Goal: Feedback & Contribution: Submit feedback/report problem

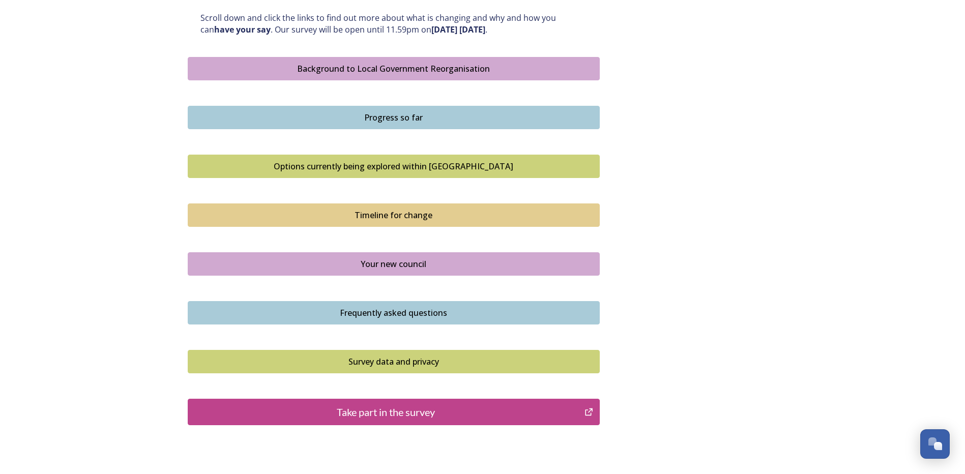
scroll to position [610, 0]
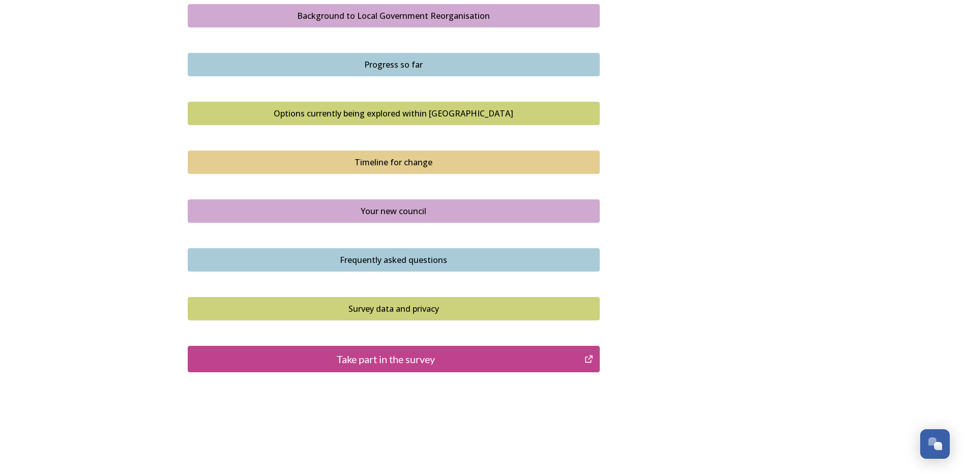
click at [394, 357] on div "Take part in the survey" at bounding box center [386, 358] width 386 height 15
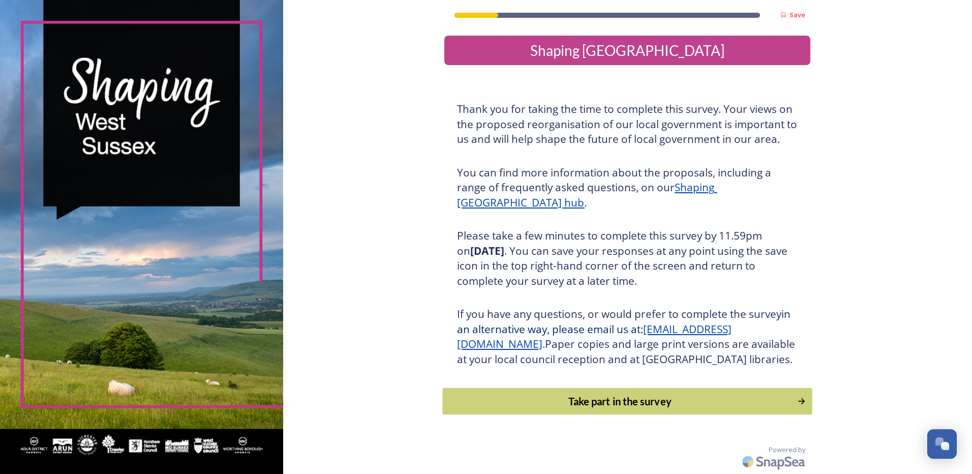
click at [617, 409] on div "Take part in the survey" at bounding box center [620, 401] width 344 height 15
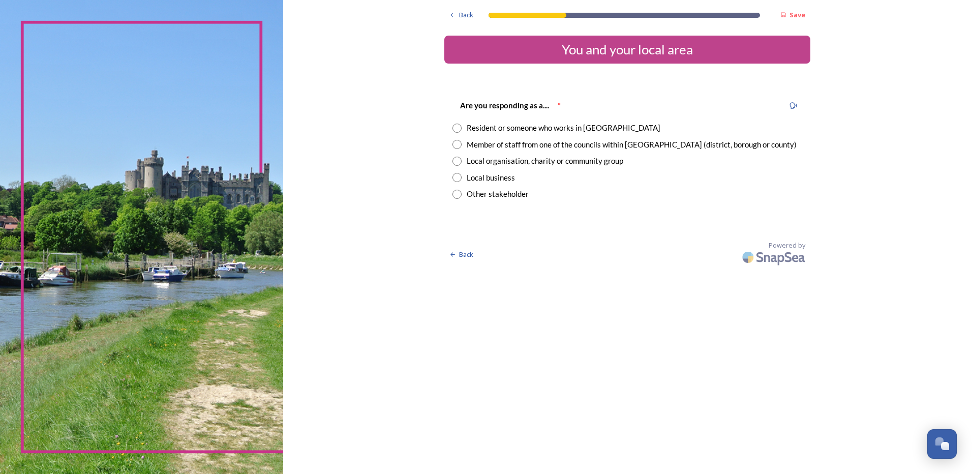
click at [457, 145] on input "radio" at bounding box center [457, 144] width 9 height 9
radio input "true"
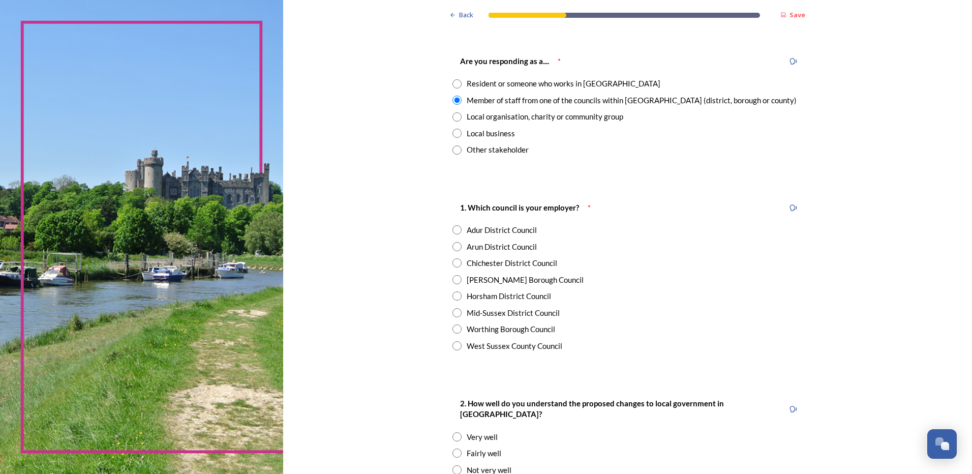
scroll to position [102, 0]
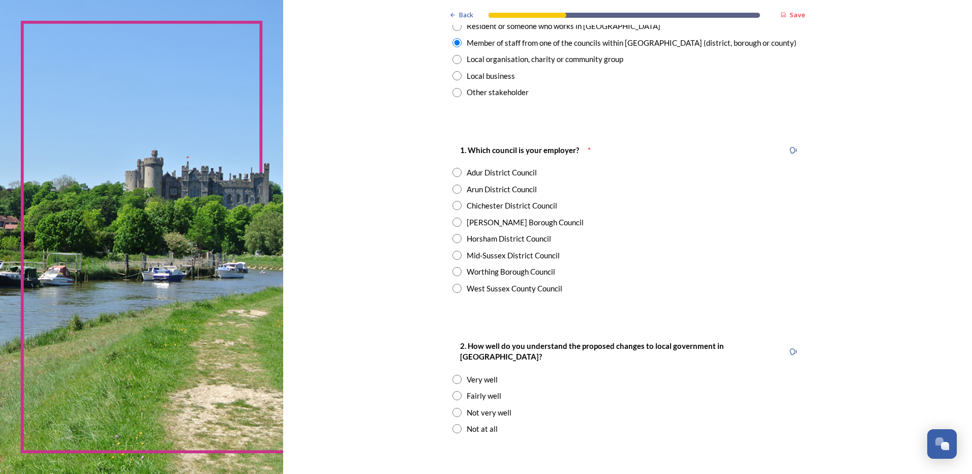
click at [453, 288] on input "radio" at bounding box center [457, 288] width 9 height 9
radio input "true"
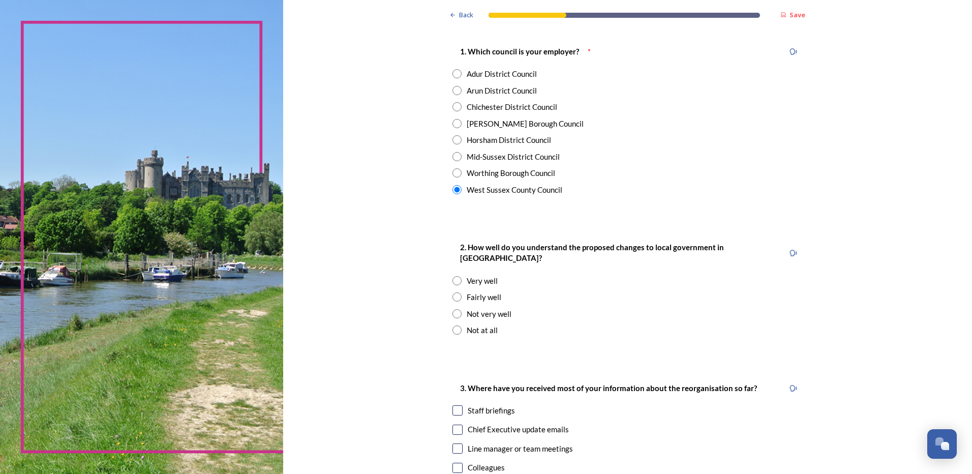
scroll to position [203, 0]
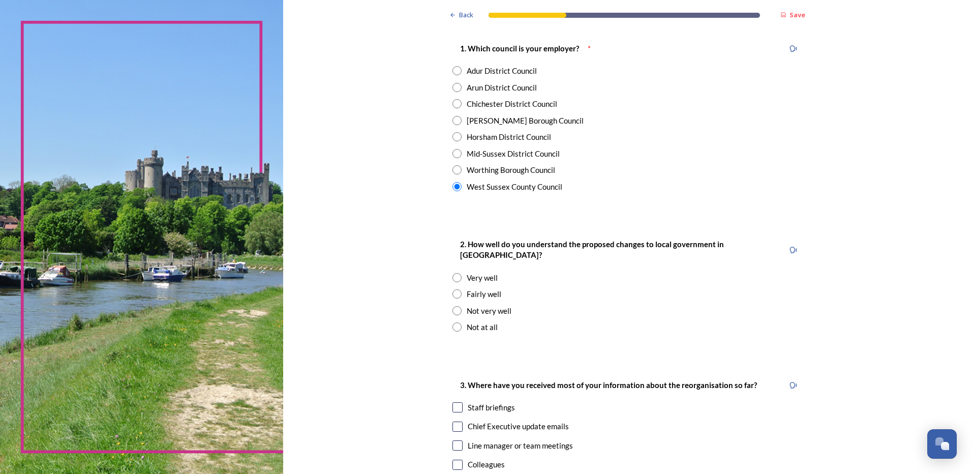
click at [453, 289] on input "radio" at bounding box center [457, 293] width 9 height 9
radio input "true"
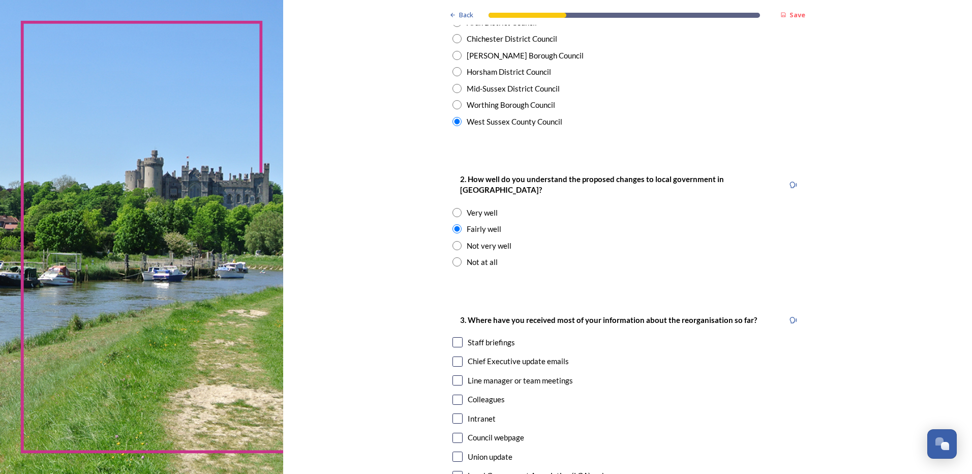
scroll to position [407, 0]
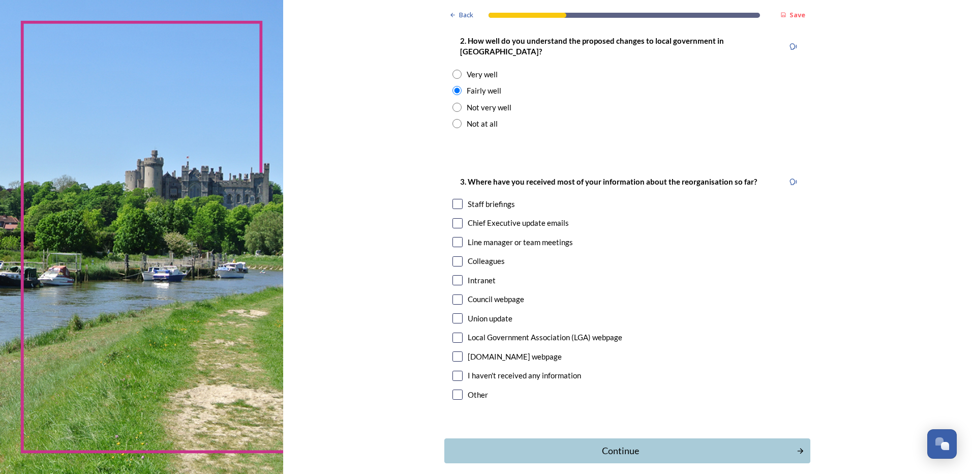
click at [456, 218] on input "checkbox" at bounding box center [458, 223] width 10 height 10
checkbox input "true"
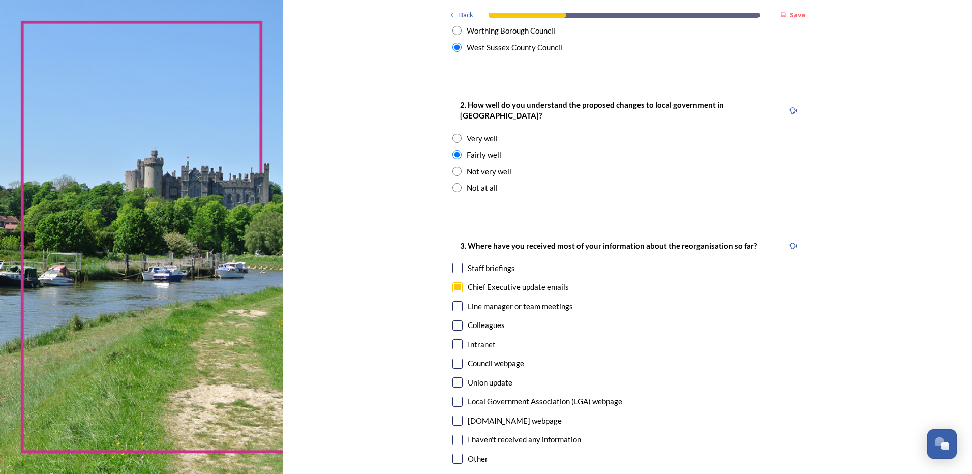
scroll to position [394, 0]
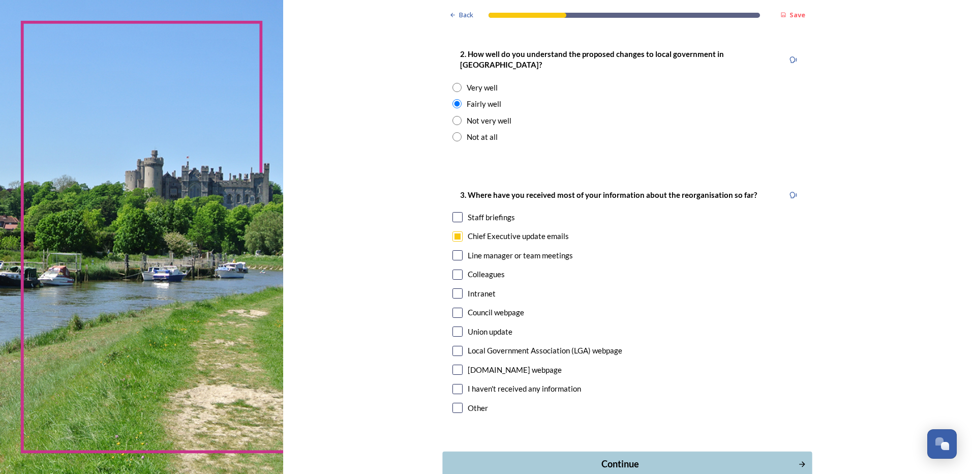
click at [627, 457] on div "Continue" at bounding box center [620, 464] width 344 height 14
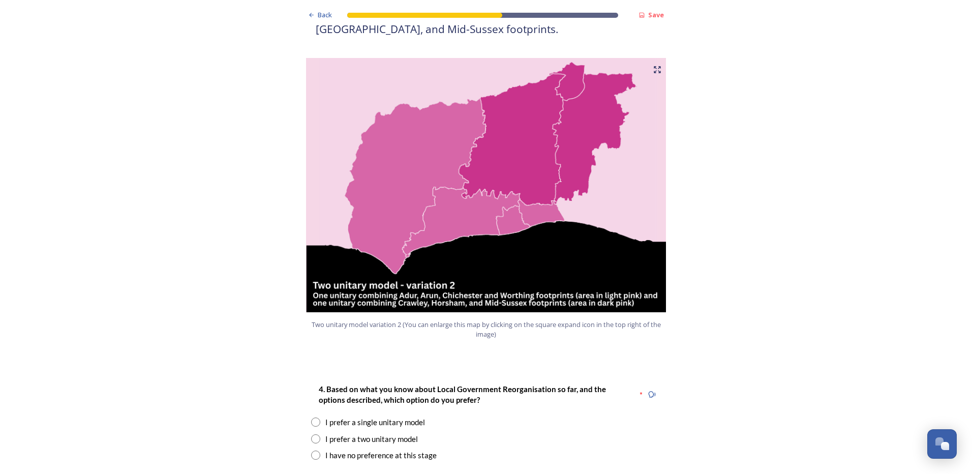
scroll to position [1220, 0]
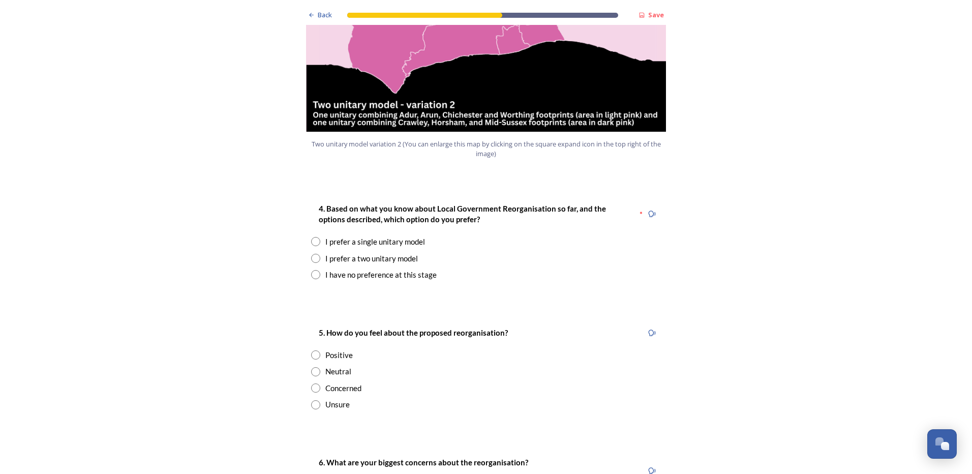
click at [312, 237] on input "radio" at bounding box center [315, 241] width 9 height 9
radio input "true"
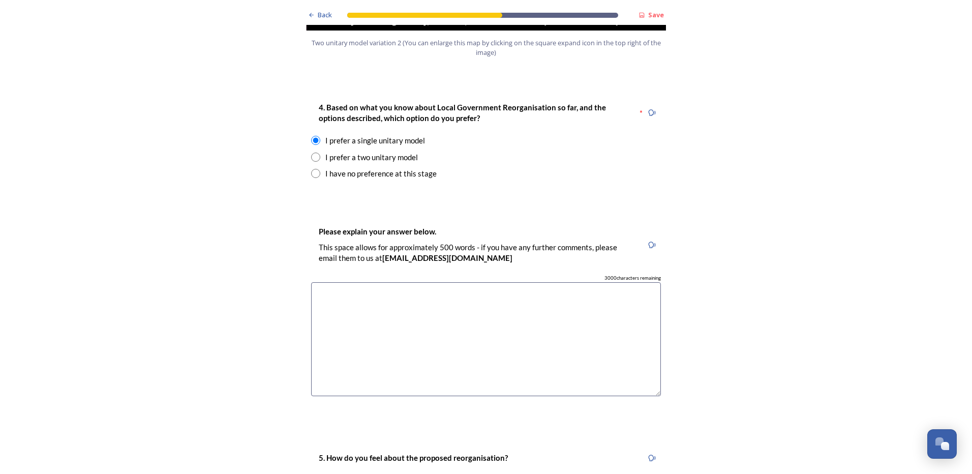
scroll to position [1322, 0]
click at [349, 282] on textarea at bounding box center [486, 339] width 350 height 114
click at [461, 282] on textarea "Encourages consistency across the whole of west sussex if" at bounding box center [486, 339] width 350 height 114
click at [508, 282] on textarea "Encourages consistency across the whole of West Sussex ifa single unitary" at bounding box center [486, 339] width 350 height 114
click at [558, 282] on textarea "Encourages consistency across the whole of West Sussex if a single unitary" at bounding box center [486, 339] width 350 height 114
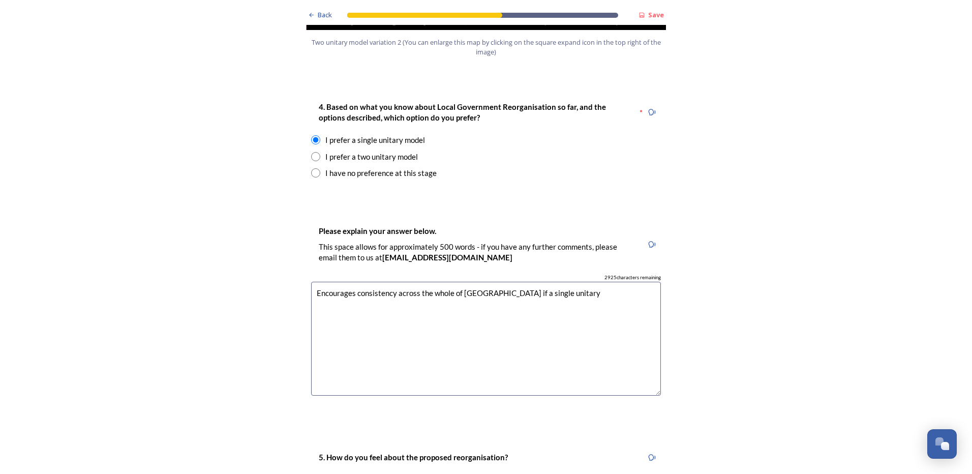
click at [508, 282] on textarea "Encourages consistency across the whole of West Sussex if a single unitary" at bounding box center [486, 339] width 350 height 114
click at [579, 282] on textarea "Encourages consistency across the whole of West Sussex if it was a single unita…" at bounding box center [486, 339] width 350 height 114
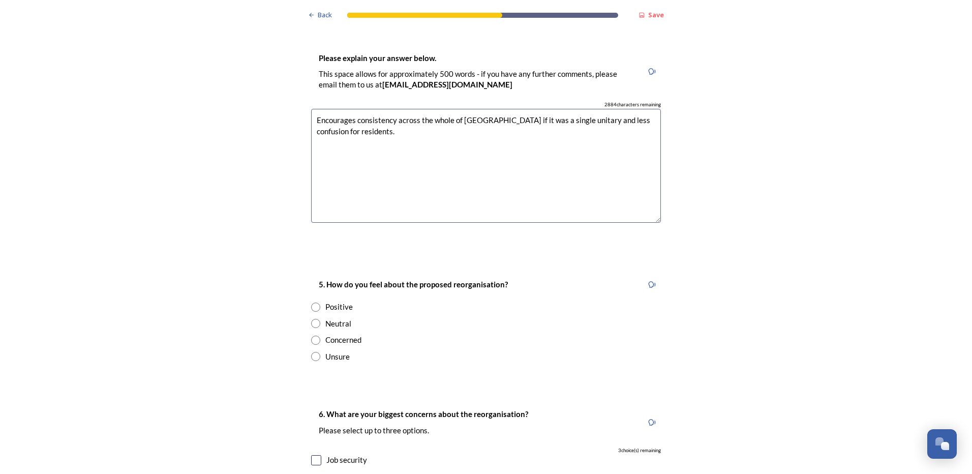
scroll to position [1525, 0]
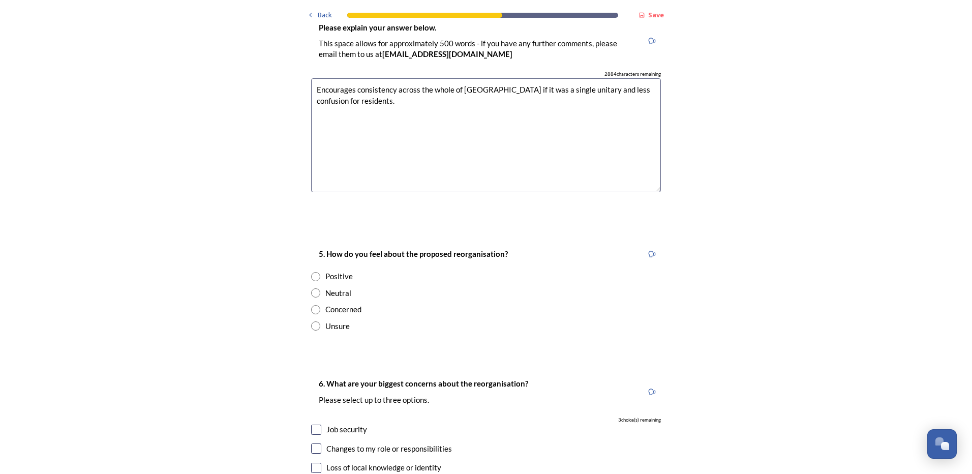
type textarea "Encourages consistency across the whole of West Sussex if it was a single unita…"
click at [312, 288] on input "radio" at bounding box center [315, 292] width 9 height 9
radio input "true"
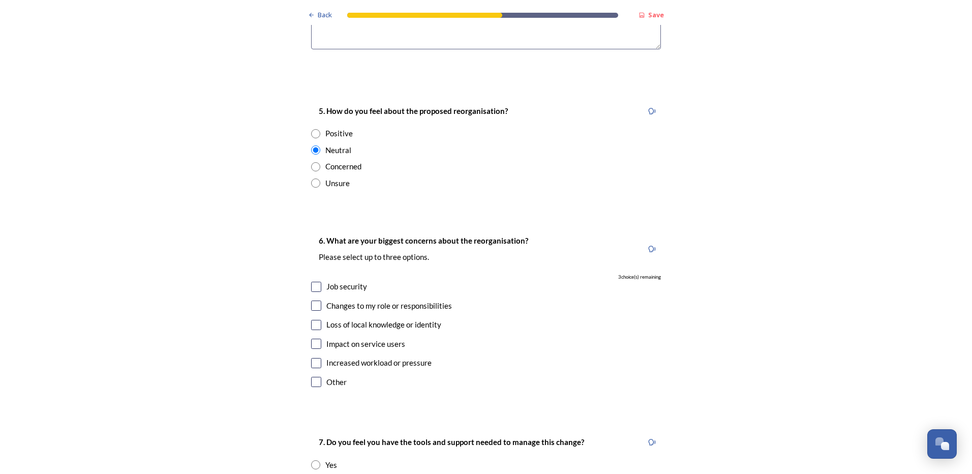
scroll to position [1678, 0]
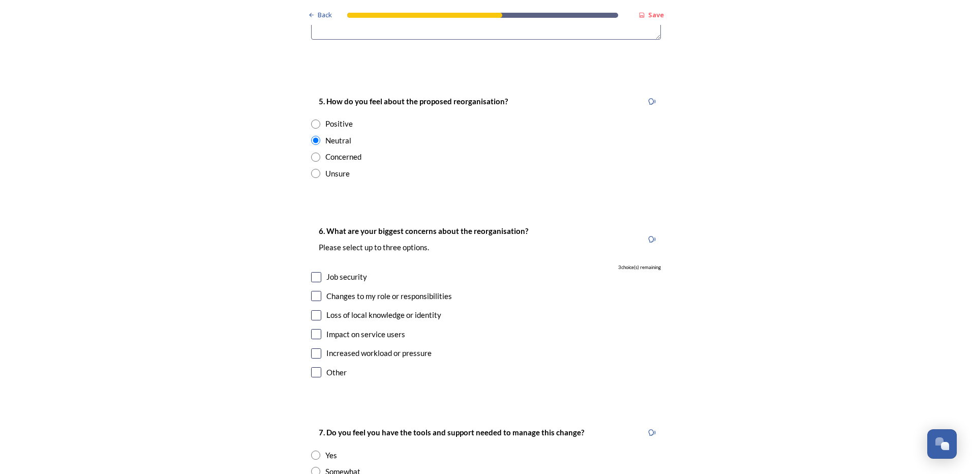
click at [313, 272] on input "checkbox" at bounding box center [316, 277] width 10 height 10
checkbox input "true"
click at [312, 310] on input "checkbox" at bounding box center [316, 315] width 10 height 10
checkbox input "true"
click at [312, 329] on input "checkbox" at bounding box center [316, 334] width 10 height 10
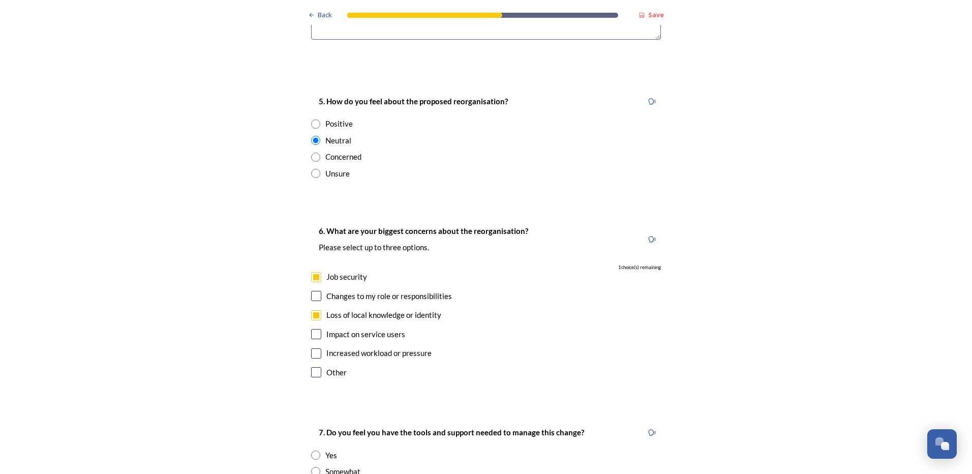
checkbox input "true"
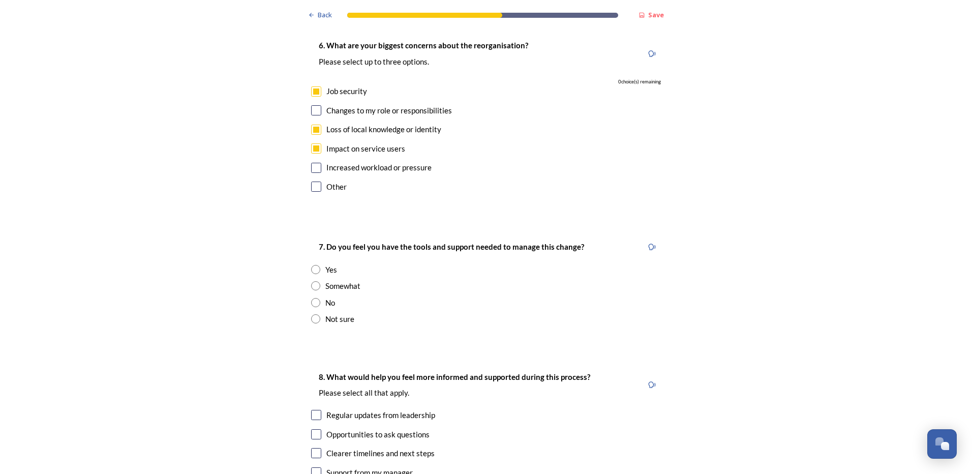
scroll to position [1881, 0]
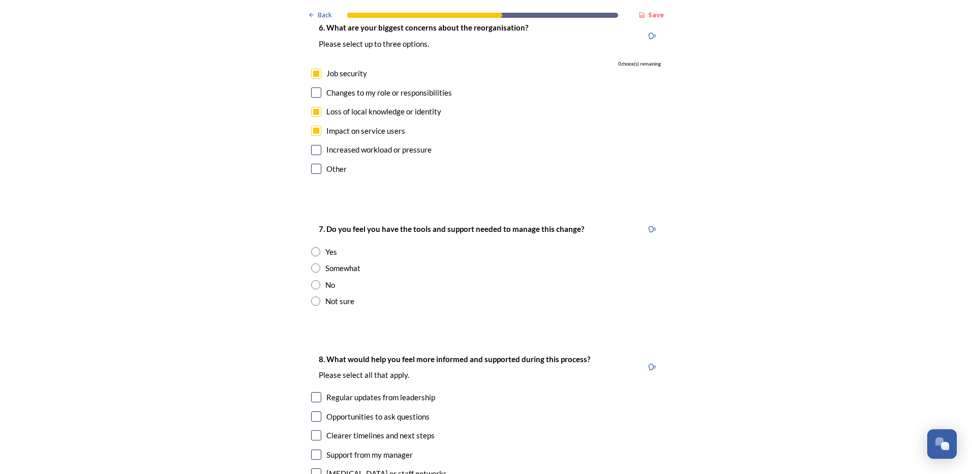
click at [311, 263] on input "radio" at bounding box center [315, 267] width 9 height 9
radio input "true"
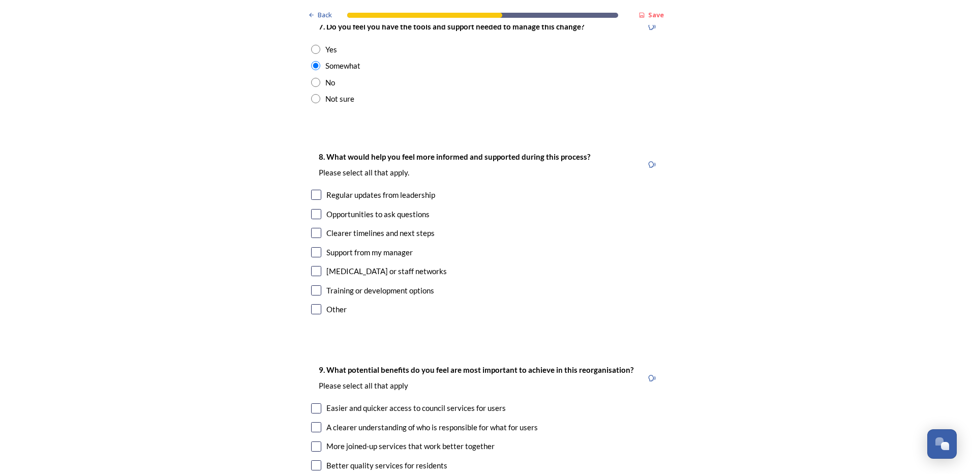
scroll to position [2085, 0]
click at [311, 189] on input "checkbox" at bounding box center [316, 194] width 10 height 10
checkbox input "true"
click at [311, 227] on input "checkbox" at bounding box center [316, 232] width 10 height 10
checkbox input "true"
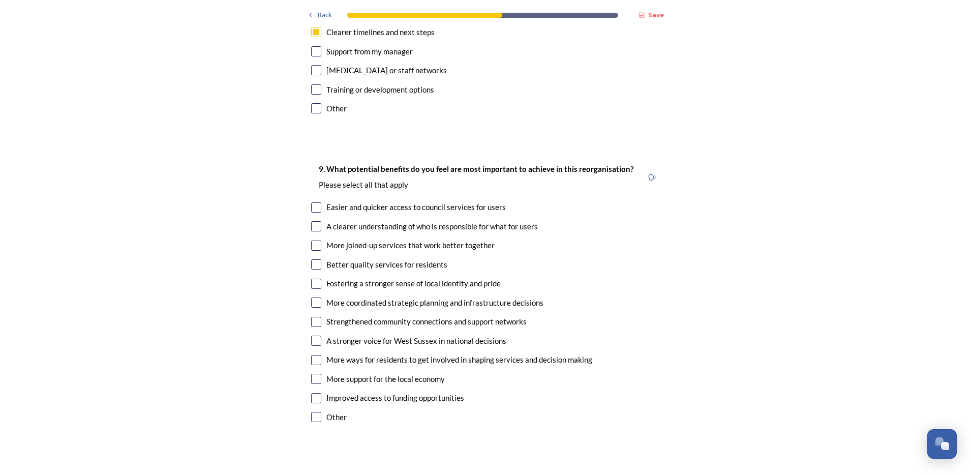
scroll to position [2288, 0]
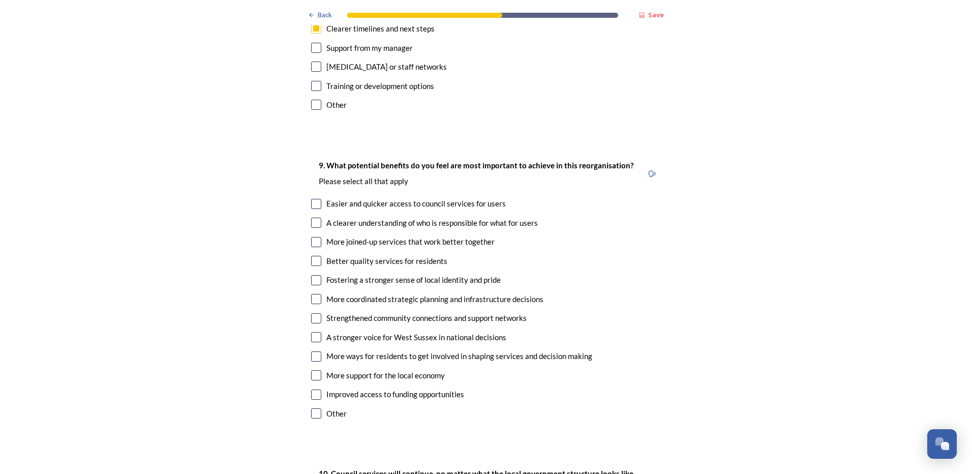
click at [313, 199] on input "checkbox" at bounding box center [316, 204] width 10 height 10
checkbox input "true"
click at [313, 218] on input "checkbox" at bounding box center [316, 223] width 10 height 10
checkbox input "true"
click at [313, 237] on input "checkbox" at bounding box center [316, 242] width 10 height 10
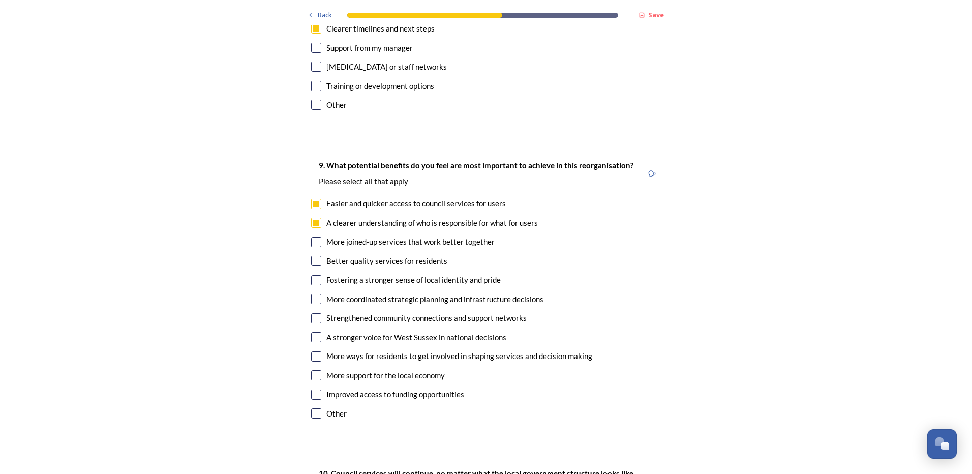
checkbox input "true"
click at [313, 256] on input "checkbox" at bounding box center [316, 261] width 10 height 10
checkbox input "true"
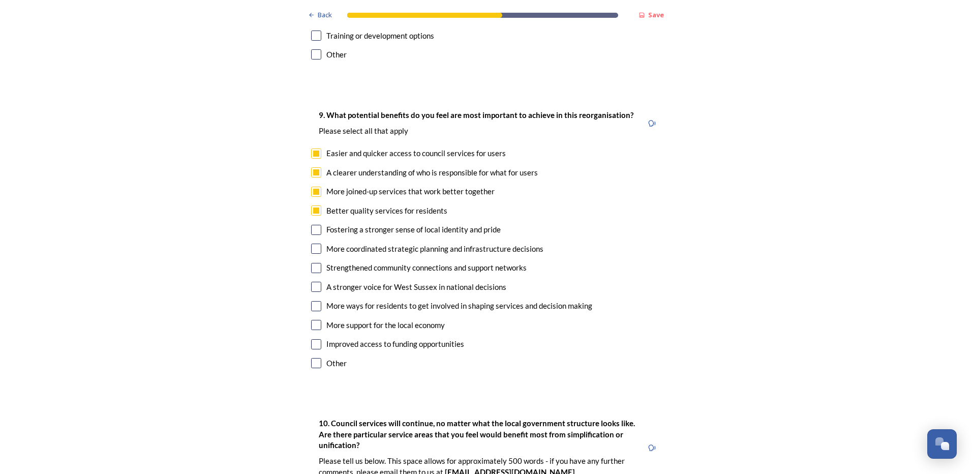
scroll to position [2339, 0]
click at [313, 243] on input "checkbox" at bounding box center [316, 248] width 10 height 10
checkbox input "true"
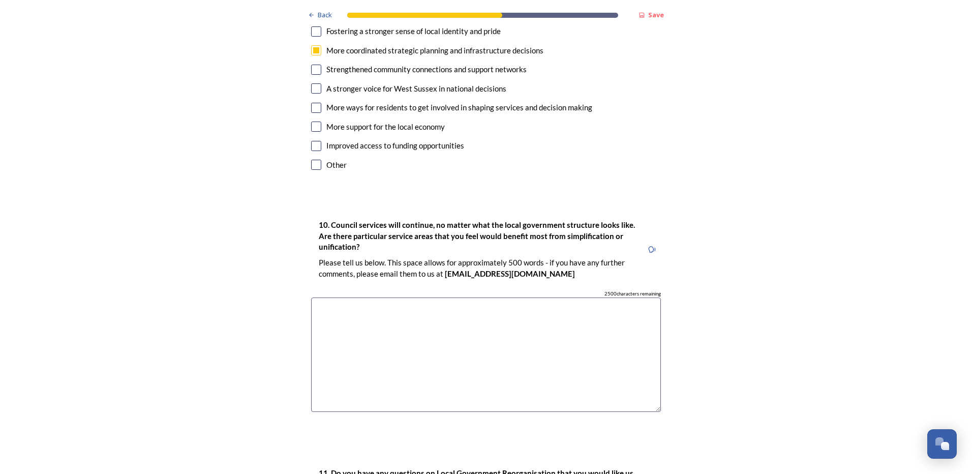
scroll to position [2542, 0]
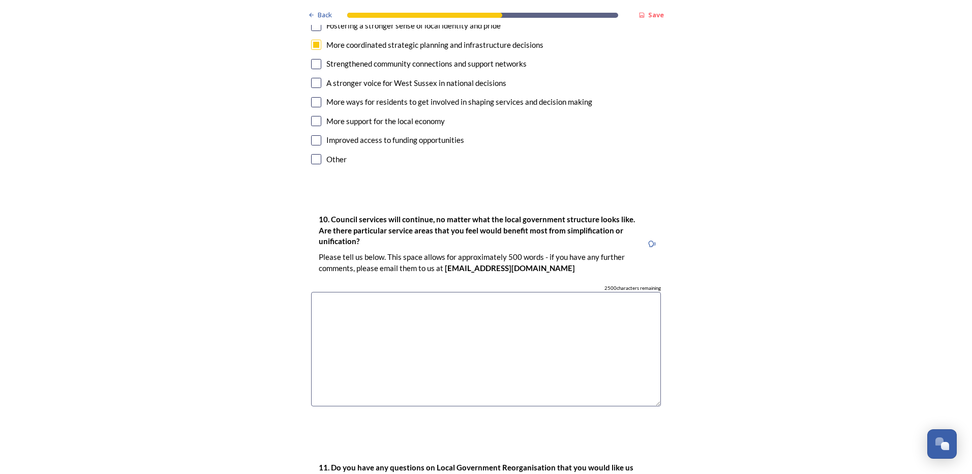
click at [338, 292] on textarea at bounding box center [486, 349] width 350 height 114
click at [326, 308] on textarea "Waste Management - Disposal and Collection Communications Accounts and Finance …" at bounding box center [486, 349] width 350 height 114
click at [414, 307] on textarea "Waste Management - Disposal and Collection Communications Accounts and Finance …" at bounding box center [486, 349] width 350 height 114
drag, startPoint x: 312, startPoint y: 272, endPoint x: 467, endPoint y: 271, distance: 155.1
click at [467, 292] on textarea "Waste Management - Disposal and Collection Communications Accounts and Finance …" at bounding box center [486, 349] width 350 height 114
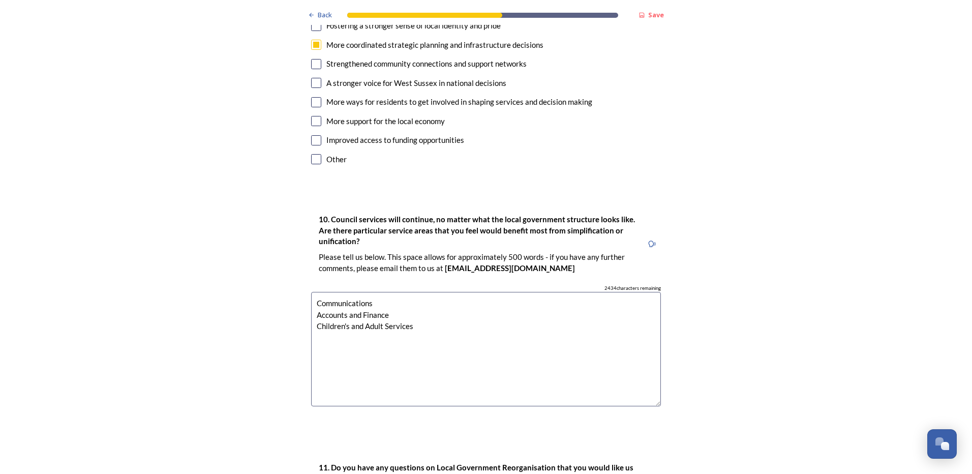
click at [416, 297] on textarea "Communications Accounts and Finance Children's and Adult Services" at bounding box center [486, 349] width 350 height 114
drag, startPoint x: 313, startPoint y: 332, endPoint x: 394, endPoint y: 336, distance: 81.5
click at [394, 336] on textarea "Communications Accounts and Finance Children's and Adult Services Fire Service …" at bounding box center [486, 349] width 350 height 114
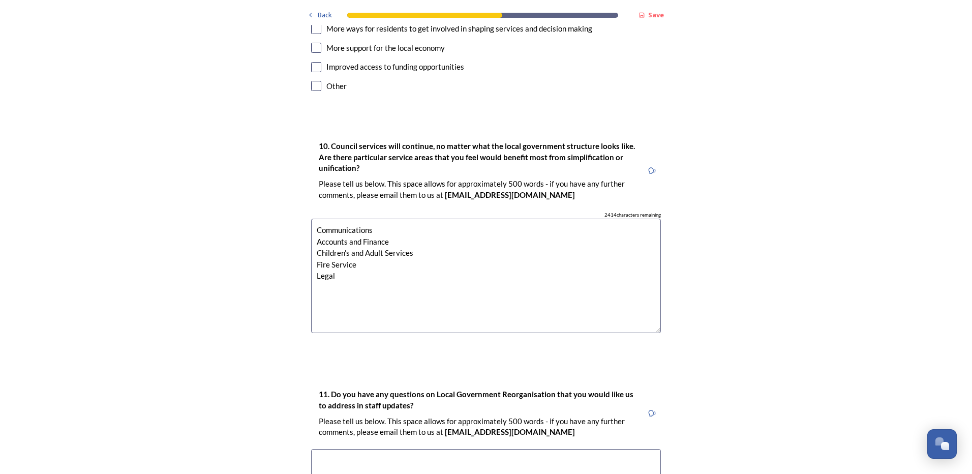
scroll to position [2753, 0]
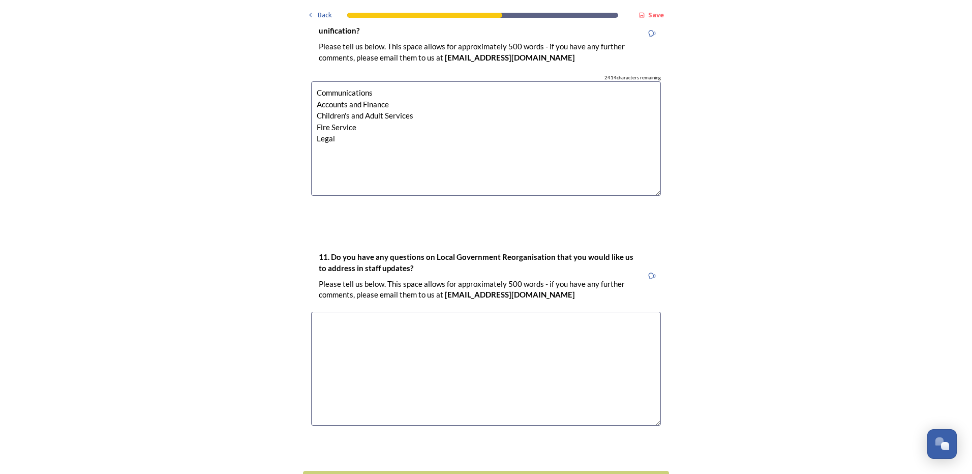
type textarea "Communications Accounts and Finance Children's and Adult Services Fire Service …"
click at [374, 312] on textarea at bounding box center [486, 369] width 350 height 114
type textarea "No"
drag, startPoint x: 322, startPoint y: 293, endPoint x: 306, endPoint y: 293, distance: 16.3
click at [306, 293] on div "11. Do you have any questions on Local Government Reorganisation that you would…" at bounding box center [486, 343] width 366 height 204
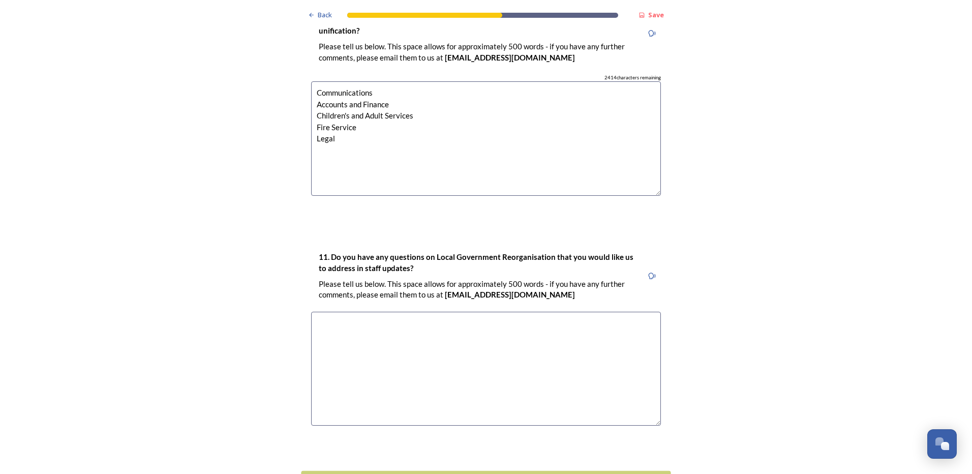
click at [465, 473] on div "Continue" at bounding box center [479, 483] width 344 height 14
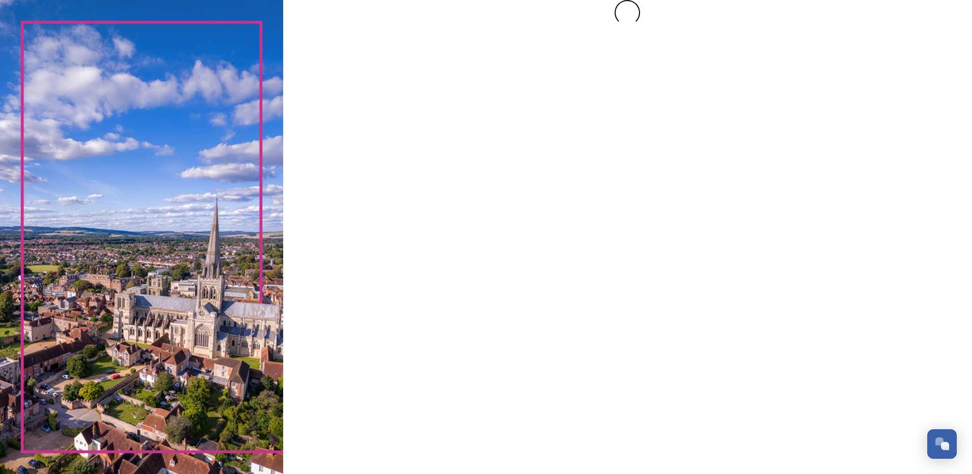
scroll to position [0, 0]
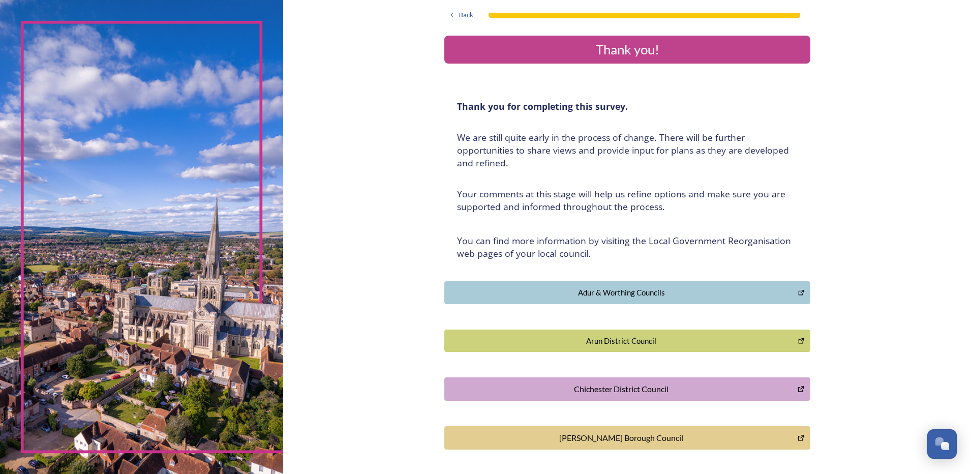
click at [838, 178] on div "Back Thank you! Thank you for completing this survey. ﻿We are still quite early…" at bounding box center [627, 327] width 689 height 655
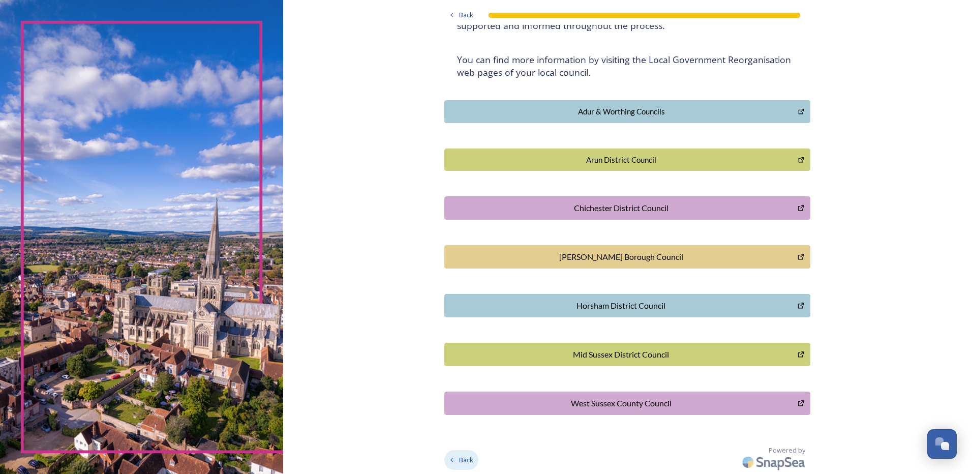
click at [460, 458] on span "Back" at bounding box center [466, 460] width 14 height 10
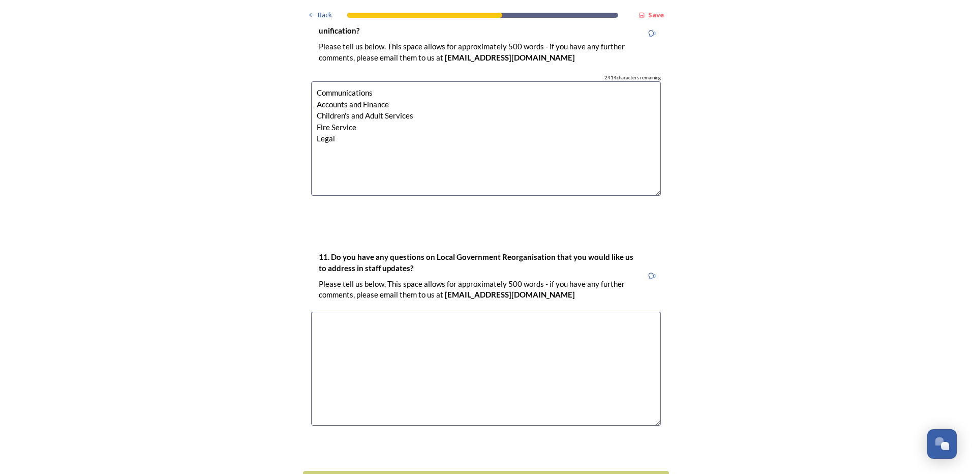
scroll to position [2804, 0]
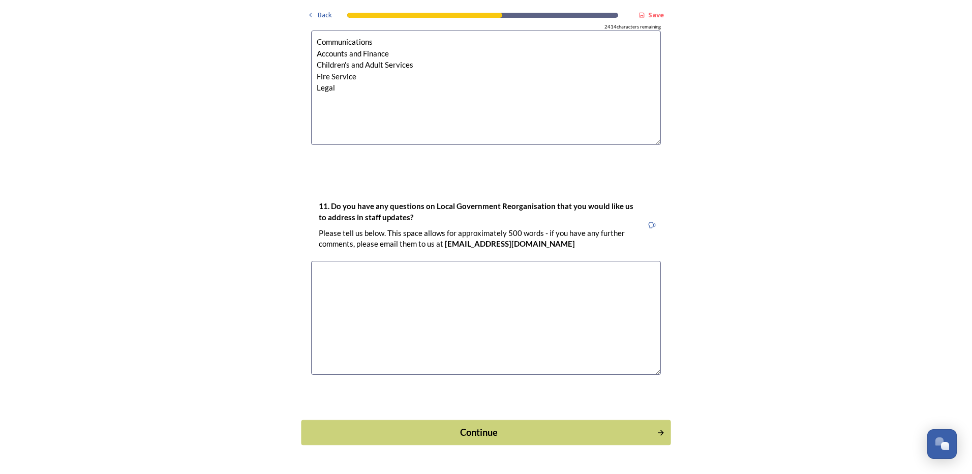
click at [477, 426] on div "Continue" at bounding box center [479, 433] width 344 height 14
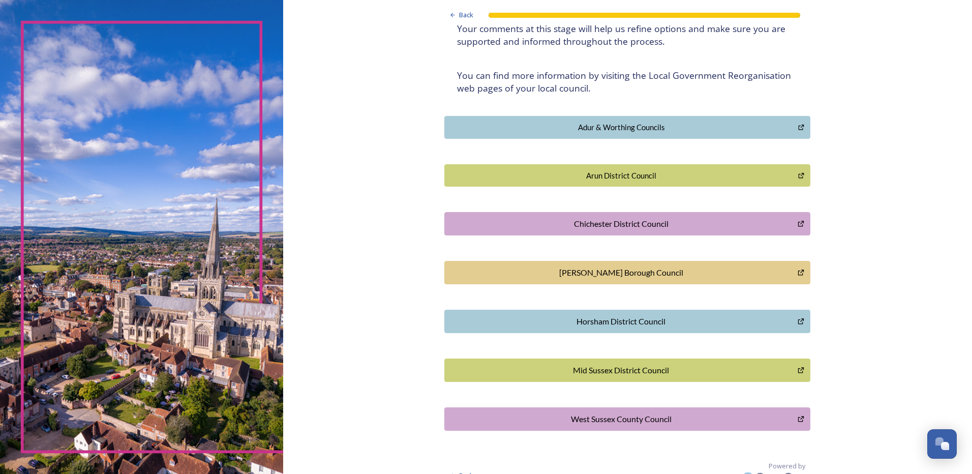
scroll to position [181, 0]
